Goal: Transaction & Acquisition: Purchase product/service

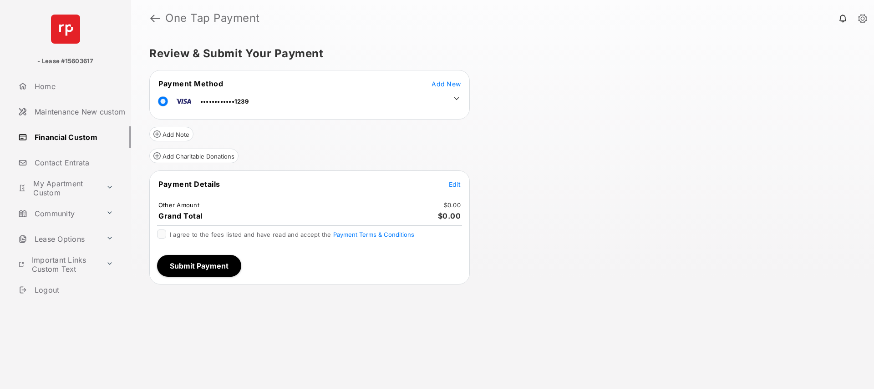
click at [458, 99] on icon at bounding box center [456, 99] width 8 height 8
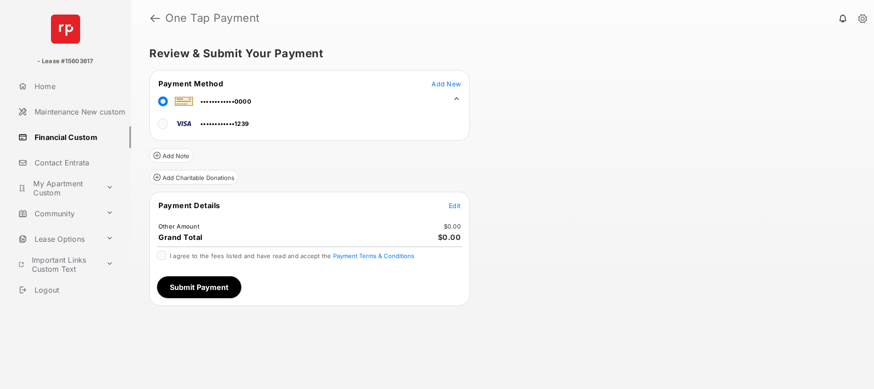
click at [455, 207] on span "Edit" at bounding box center [455, 206] width 12 height 8
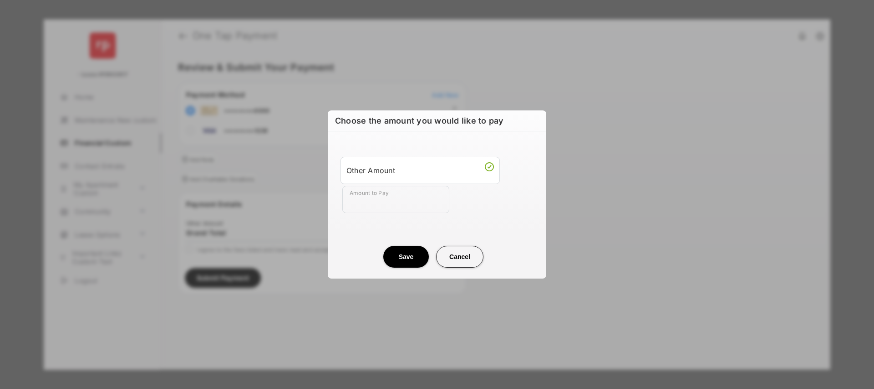
click at [369, 206] on input "Amount to Pay" at bounding box center [395, 199] width 107 height 27
type input "***"
click at [400, 253] on button "Save" at bounding box center [406, 257] width 46 height 22
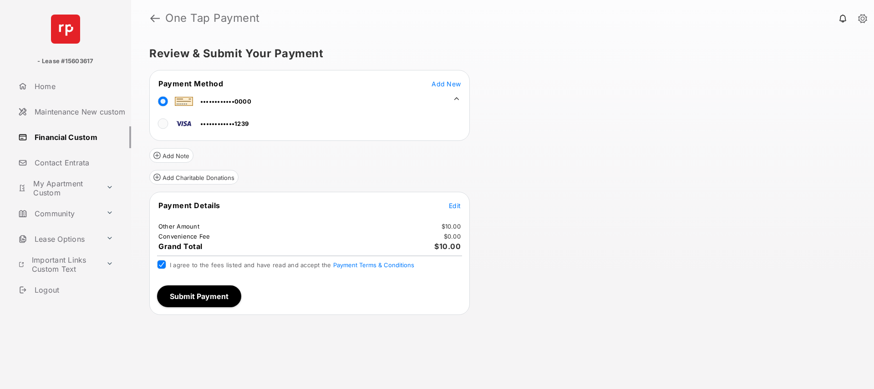
click at [197, 294] on button "Submit Payment" at bounding box center [199, 297] width 84 height 22
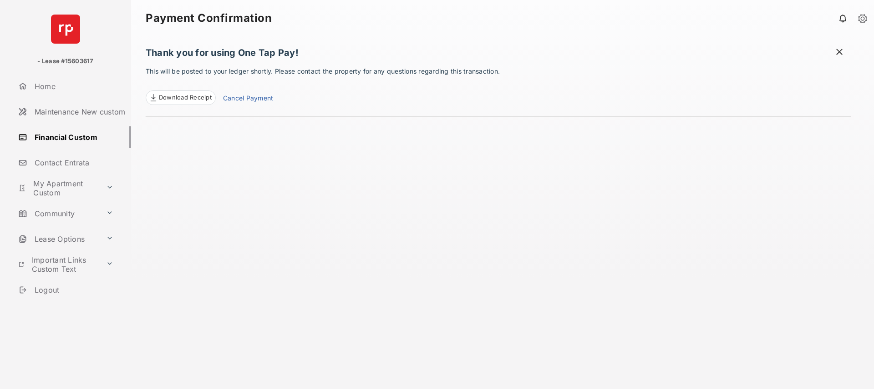
click at [312, 72] on p "This will be posted to your ledger shortly. Please contact the property for any…" at bounding box center [498, 85] width 705 height 39
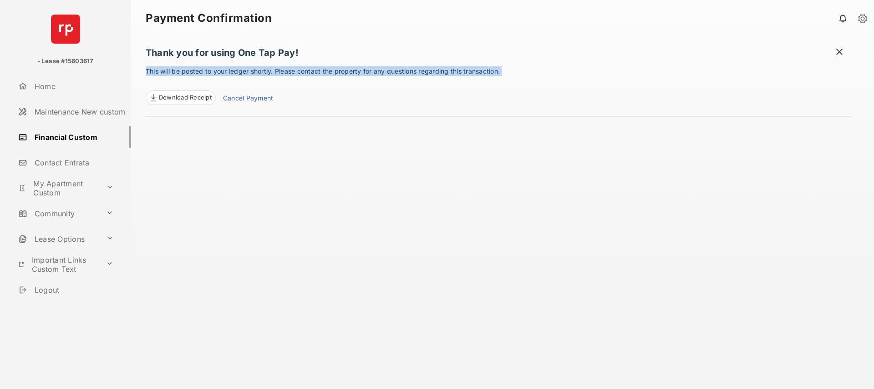
click at [312, 72] on p "This will be posted to your ledger shortly. Please contact the property for any…" at bounding box center [498, 85] width 705 height 39
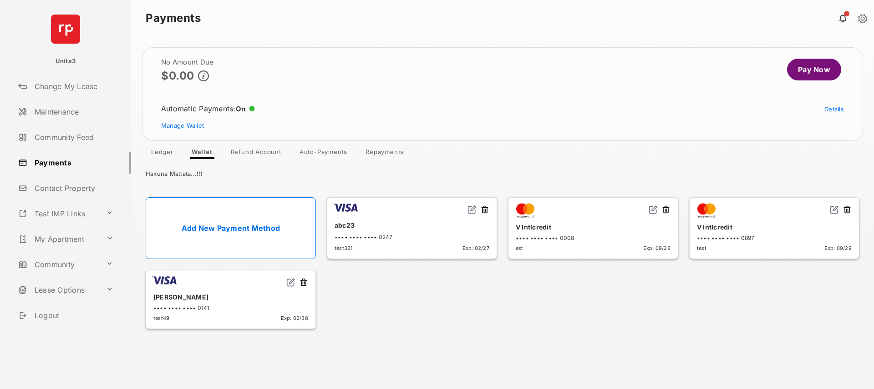
click at [507, 63] on header "No Amount Due $0.00 Pay Now" at bounding box center [502, 70] width 683 height 23
click at [506, 35] on header "Payments" at bounding box center [502, 18] width 743 height 36
